Goal: Transaction & Acquisition: Book appointment/travel/reservation

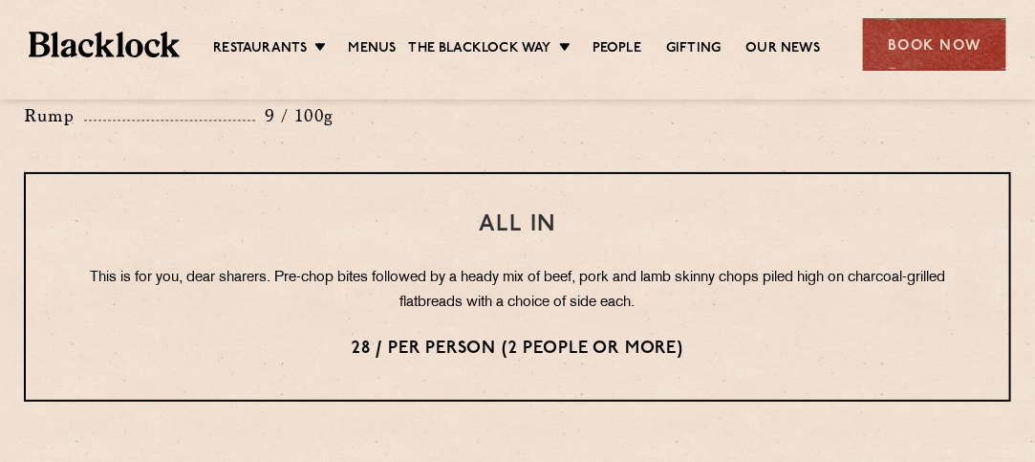
scroll to position [2389, 0]
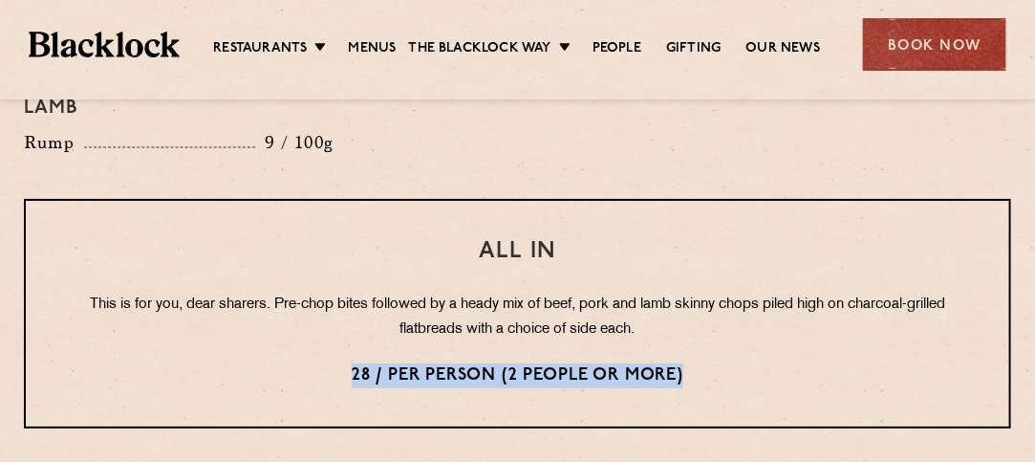
drag, startPoint x: 344, startPoint y: 319, endPoint x: 705, endPoint y: 324, distance: 361.2
click at [705, 363] on p "28 / per person (2 people or more)" at bounding box center [517, 375] width 907 height 25
click at [709, 363] on p "28 / per person (2 people or more)" at bounding box center [517, 375] width 907 height 25
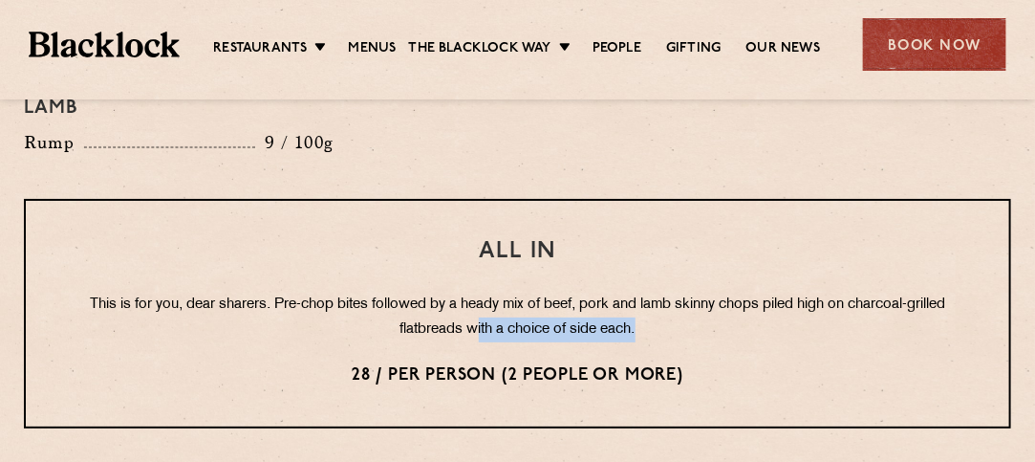
drag, startPoint x: 477, startPoint y: 271, endPoint x: 646, endPoint y: 277, distance: 169.2
click at [646, 292] on p "This is for you, dear sharers. Pre-chop bites followed by a heady mix of beef, …" at bounding box center [517, 317] width 907 height 50
click at [763, 291] on div "All In This is for you, dear sharers. Pre-chop bites followed by a heady mix of…" at bounding box center [517, 313] width 987 height 229
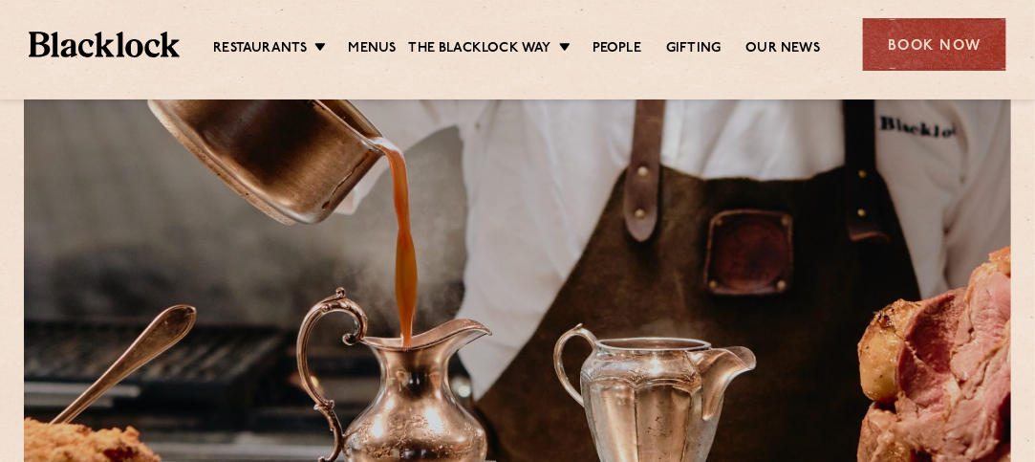
scroll to position [42, 0]
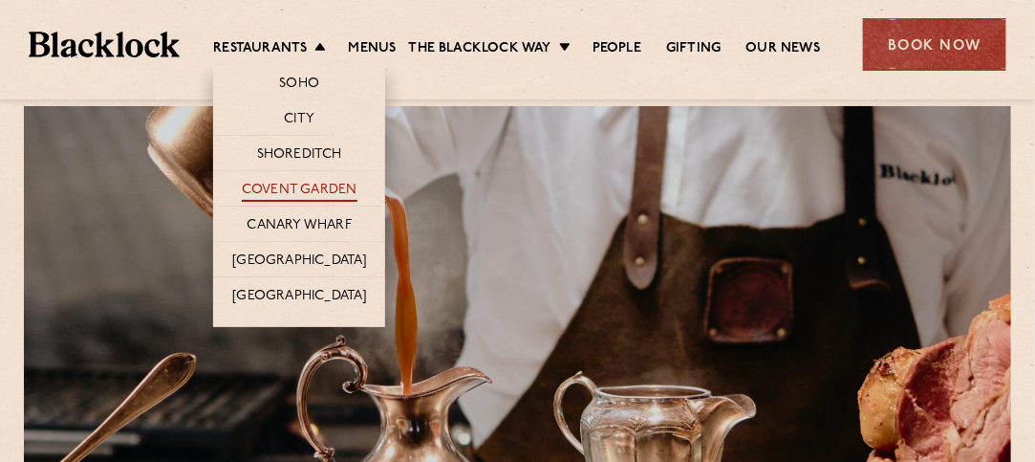
click at [323, 186] on link "Covent Garden" at bounding box center [300, 191] width 116 height 21
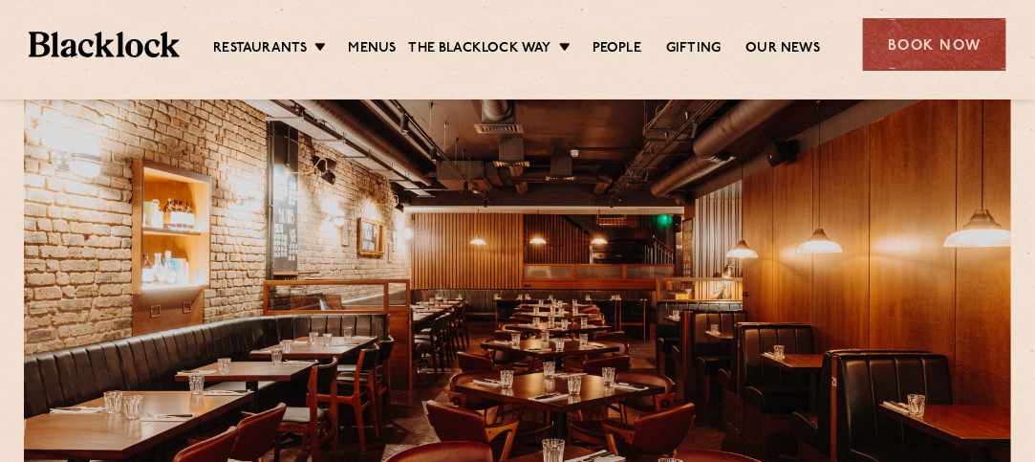
scroll to position [96, 0]
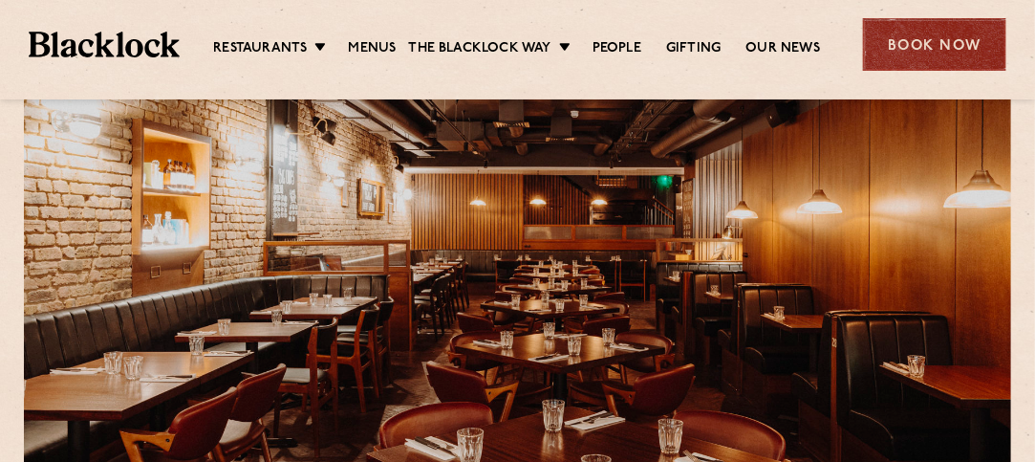
click at [949, 43] on div "Book Now" at bounding box center [934, 44] width 143 height 53
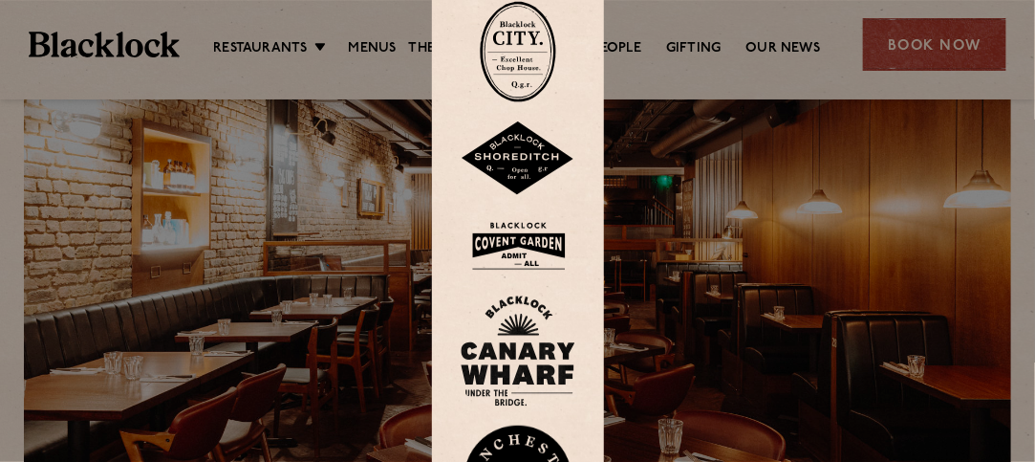
click at [522, 236] on img at bounding box center [518, 246] width 115 height 62
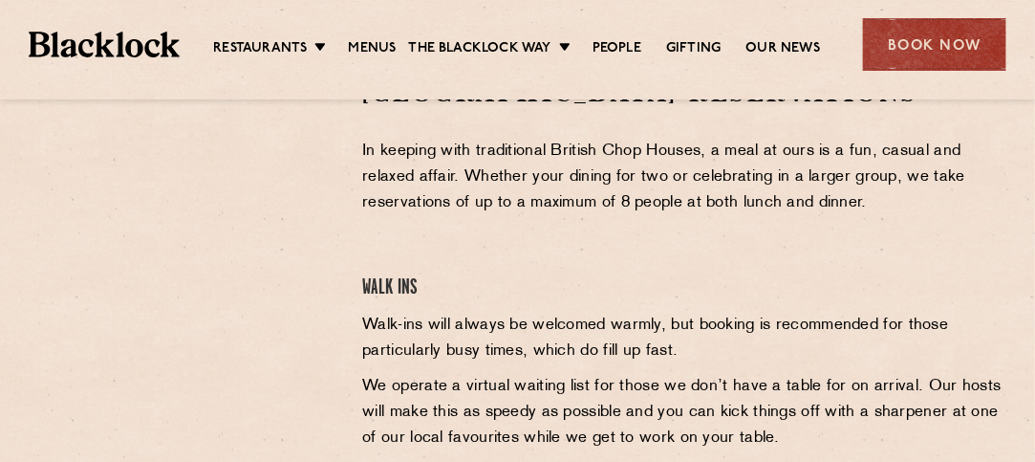
scroll to position [573, 0]
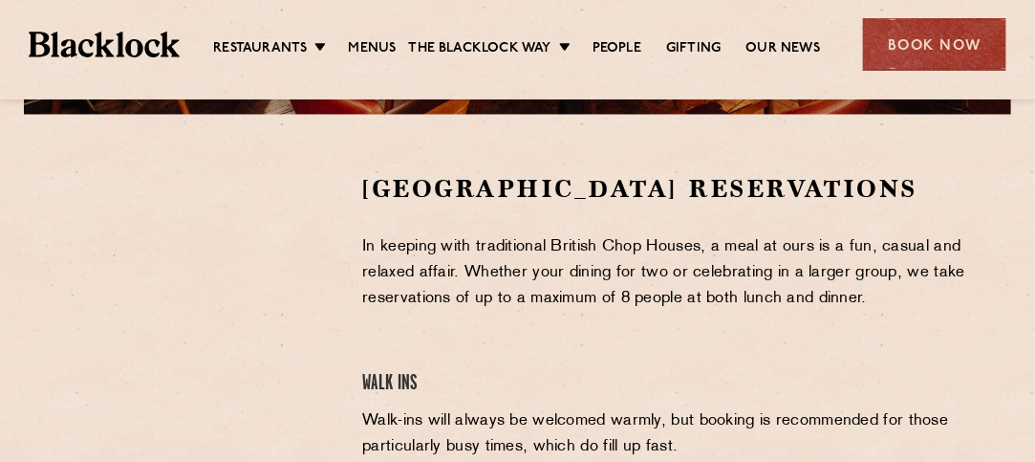
click at [530, 278] on p "In keeping with traditional British Chop Houses, a meal at ours is a fun, casua…" at bounding box center [686, 272] width 649 height 77
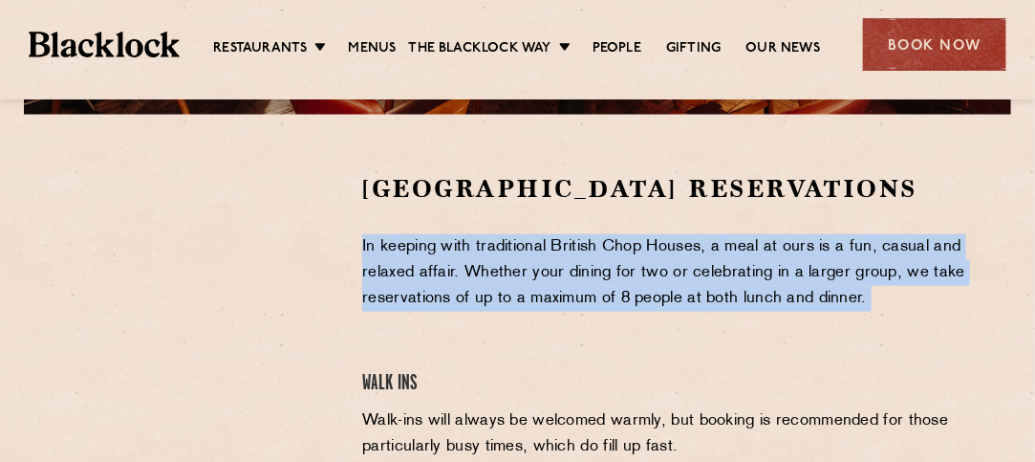
click at [530, 278] on p "In keeping with traditional British Chop Houses, a meal at ours is a fun, casua…" at bounding box center [686, 272] width 649 height 77
click at [534, 289] on p "In keeping with traditional British Chop Houses, a meal at ours is a fun, casua…" at bounding box center [686, 272] width 649 height 77
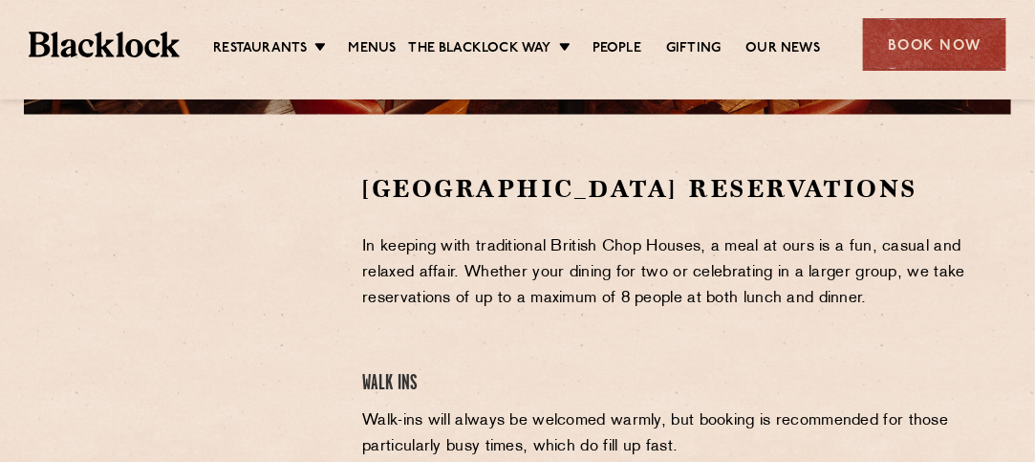
click at [534, 289] on p "In keeping with traditional British Chop Houses, a meal at ours is a fun, casua…" at bounding box center [686, 272] width 649 height 77
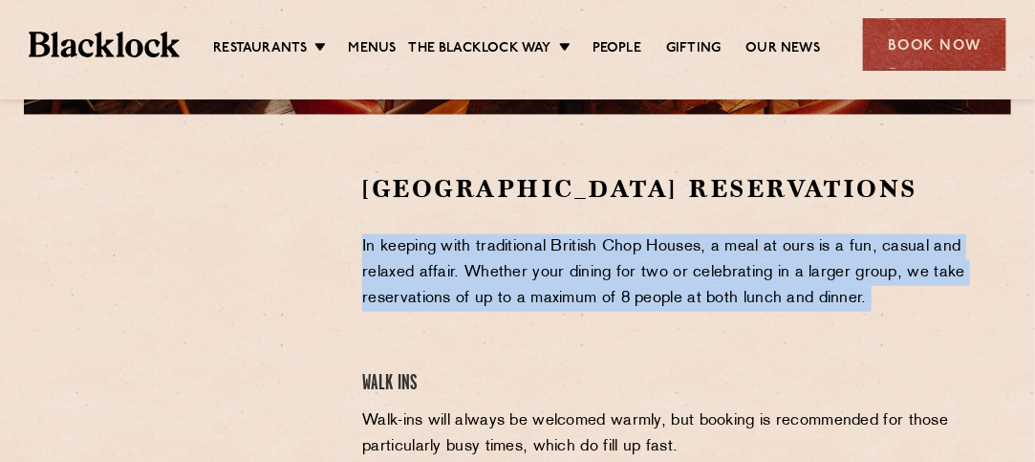
click at [534, 289] on p "In keeping with traditional British Chop Houses, a meal at ours is a fun, casua…" at bounding box center [686, 272] width 649 height 77
click at [517, 303] on p "In keeping with traditional British Chop Houses, a meal at ours is a fun, casua…" at bounding box center [686, 272] width 649 height 77
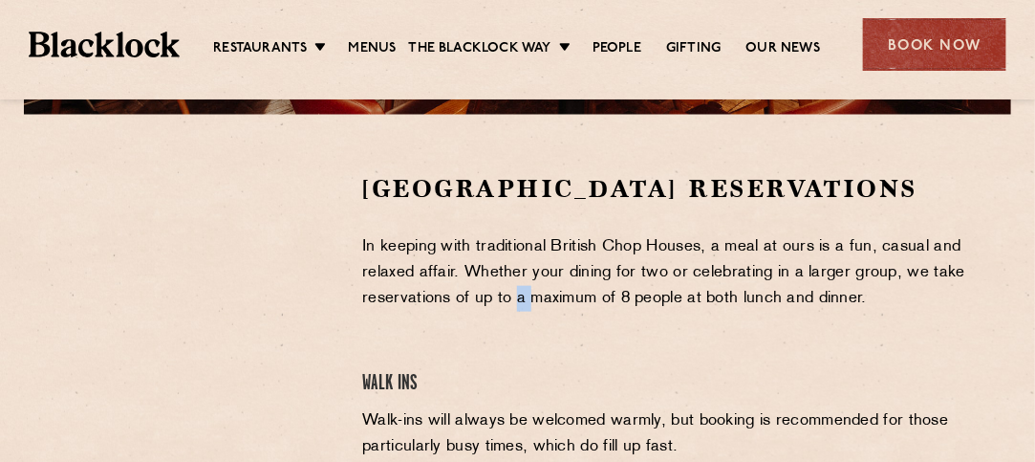
click at [517, 303] on p "In keeping with traditional British Chop Houses, a meal at ours is a fun, casua…" at bounding box center [686, 272] width 649 height 77
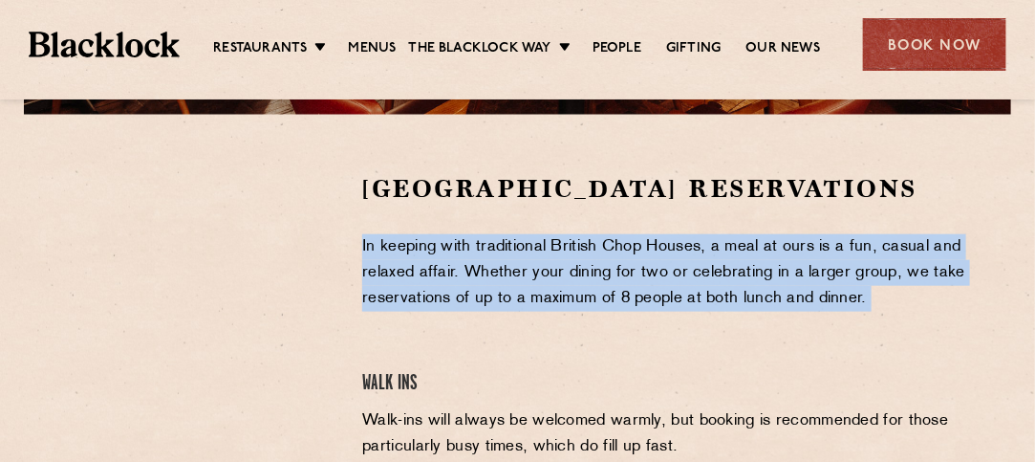
click at [517, 303] on p "In keeping with traditional British Chop Houses, a meal at ours is a fun, casua…" at bounding box center [686, 272] width 649 height 77
click at [539, 335] on div "Covent Garden Reservations In keeping with traditional British Chop Houses, a m…" at bounding box center [686, 456] width 677 height 569
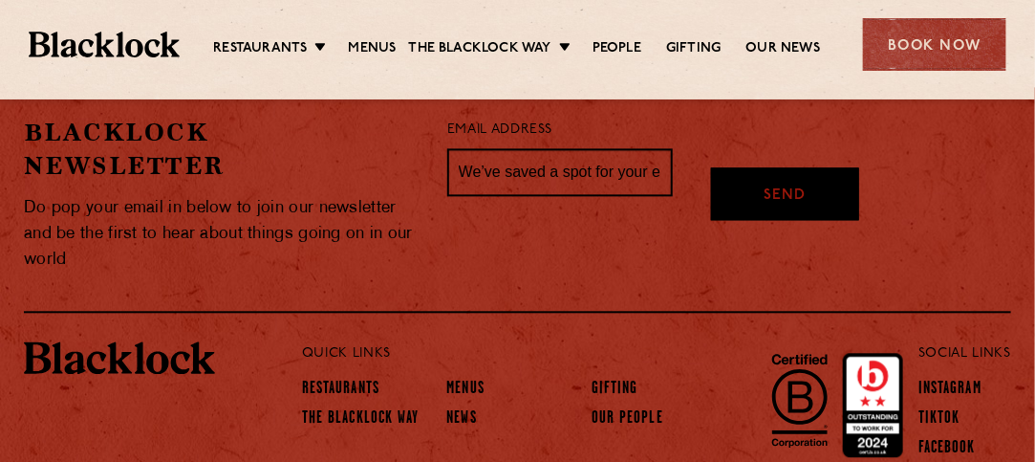
scroll to position [1431, 0]
